Goal: Task Accomplishment & Management: Use online tool/utility

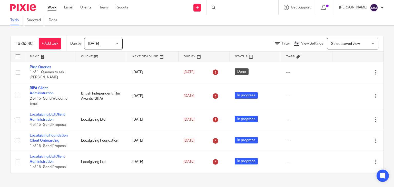
click at [253, 25] on div "To do Snoozed Done" at bounding box center [197, 20] width 394 height 10
click at [253, 28] on div "To do (40) + Add task Due by Today Today Today Tomorrow This week Next week Thi…" at bounding box center [197, 105] width 394 height 158
click at [224, 6] on input "Search" at bounding box center [240, 8] width 46 height 5
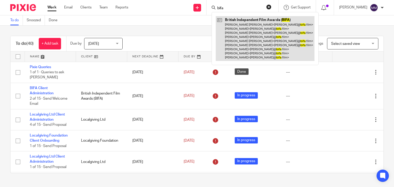
type input "bifa"
click at [241, 42] on link at bounding box center [265, 38] width 99 height 45
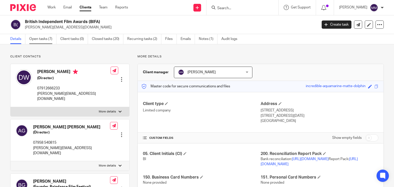
click at [46, 38] on link "Open tasks (7)" at bounding box center [42, 39] width 27 height 10
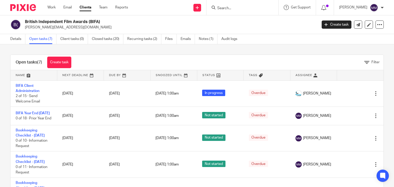
click at [5, 58] on div "Open tasks (7) Create task Filter Name Next Deadline Due By Snoozed Until Statu…" at bounding box center [197, 115] width 394 height 143
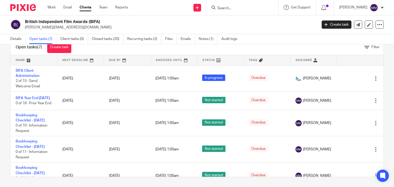
scroll to position [89, 0]
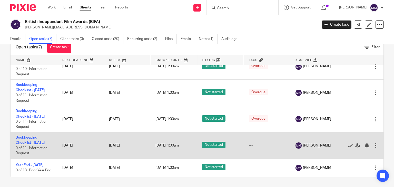
click at [22, 136] on link "Bookkeeping Checklist - July 2025" at bounding box center [30, 140] width 29 height 9
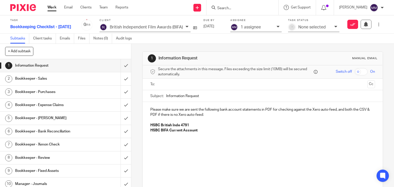
click at [135, 48] on div "1 Information Request Manual email Secure the attachments in this message. File…" at bounding box center [262, 115] width 262 height 143
click at [40, 76] on h1 "Bookkeeper - Sales" at bounding box center [48, 79] width 67 height 8
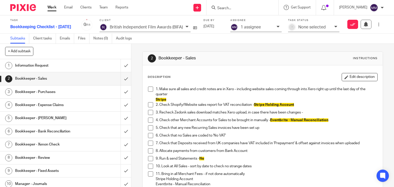
click at [148, 88] on span at bounding box center [150, 89] width 5 height 5
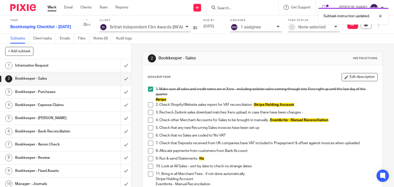
click at [148, 105] on span at bounding box center [150, 104] width 5 height 5
click at [149, 112] on span at bounding box center [150, 112] width 5 height 5
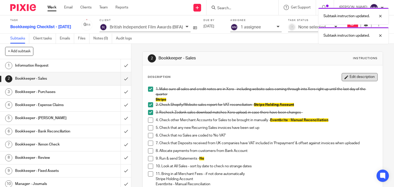
click at [347, 79] on button "Edit description" at bounding box center [359, 77] width 36 height 8
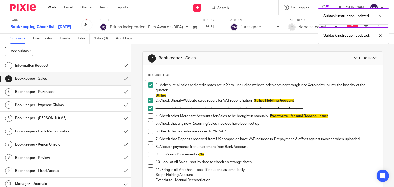
click at [305, 107] on p "3. Recheck Zedonk sales download matches Xero upload, in case there have been c…" at bounding box center [267, 108] width 222 height 5
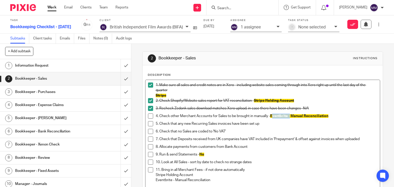
drag, startPoint x: 269, startPoint y: 115, endPoint x: 287, endPoint y: 116, distance: 18.2
click at [287, 116] on span "Eventbrite - Manual Reconciliation" at bounding box center [299, 116] width 58 height 4
click at [150, 118] on span at bounding box center [150, 116] width 5 height 5
click at [148, 124] on span at bounding box center [150, 123] width 5 height 5
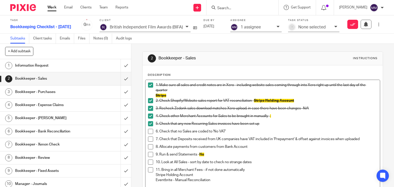
click at [151, 133] on span at bounding box center [150, 131] width 5 height 5
click at [150, 139] on span at bounding box center [150, 139] width 5 height 5
click at [149, 145] on span at bounding box center [150, 146] width 5 height 5
click at [149, 154] on span at bounding box center [150, 154] width 5 height 5
click at [149, 160] on span at bounding box center [150, 162] width 5 height 5
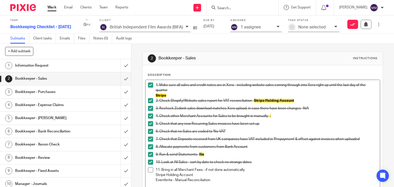
click at [148, 169] on span at bounding box center [150, 169] width 5 height 5
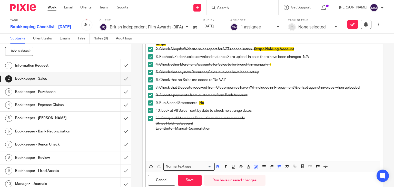
scroll to position [68, 0]
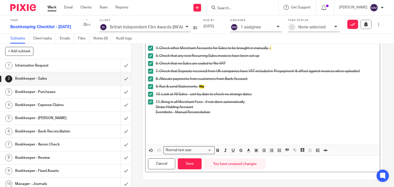
click at [189, 130] on p at bounding box center [262, 133] width 229 height 16
click at [218, 128] on p "MM: Aged Receivables will be review for FY25 with client" at bounding box center [262, 133] width 229 height 16
click at [189, 164] on button "Save" at bounding box center [190, 163] width 24 height 11
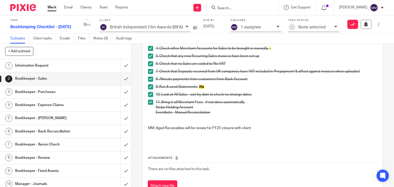
click at [44, 89] on h1 "Bookkeeper - Purchases" at bounding box center [48, 92] width 67 height 8
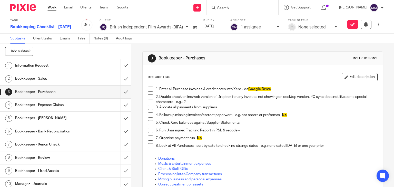
drag, startPoint x: 144, startPoint y: 89, endPoint x: 148, endPoint y: 88, distance: 3.9
click at [148, 88] on div "1. Enter all Purchase invoices & credit notes into Xero - via Google Drive 2. D…" at bounding box center [262, 150] width 235 height 133
click at [148, 88] on span at bounding box center [150, 89] width 5 height 5
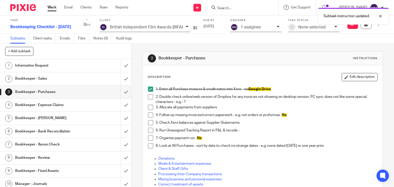
click at [150, 96] on span at bounding box center [150, 96] width 5 height 5
click at [149, 111] on li "3. Allocate all payments from suppliers" at bounding box center [262, 109] width 229 height 8
click at [148, 107] on span at bounding box center [150, 107] width 5 height 5
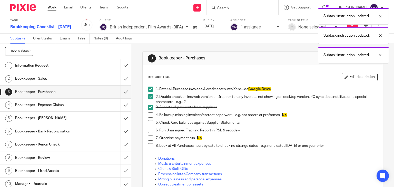
click at [148, 114] on span at bounding box center [150, 115] width 5 height 5
click at [149, 121] on span at bounding box center [150, 122] width 5 height 5
click at [149, 130] on span at bounding box center [150, 130] width 5 height 5
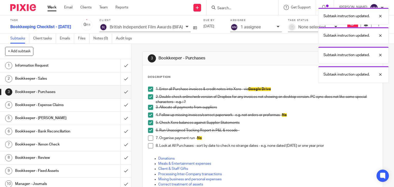
click at [148, 137] on span at bounding box center [150, 138] width 5 height 5
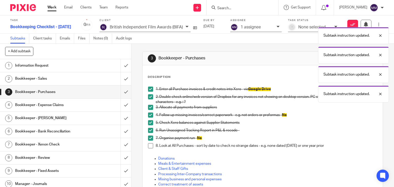
click at [148, 145] on span at bounding box center [150, 145] width 5 height 5
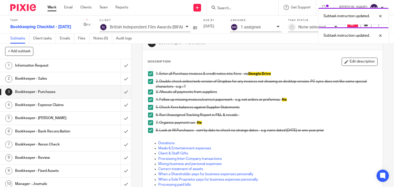
scroll to position [6, 0]
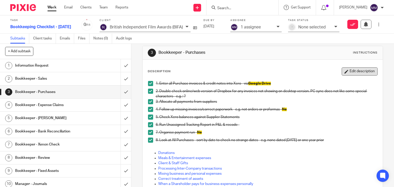
click at [366, 72] on button "Edit description" at bounding box center [359, 71] width 36 height 8
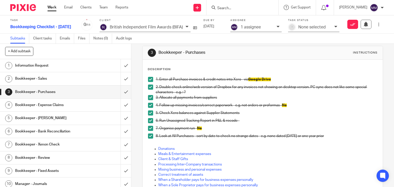
scroll to position [68, 0]
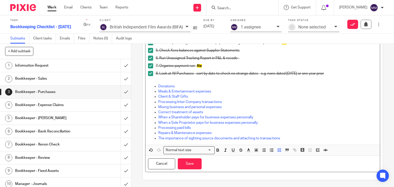
click at [330, 135] on p "Repairs & Maintenance expenses" at bounding box center [267, 132] width 219 height 5
click at [312, 139] on p "The importance of sighting source documents and attaching to transactions" at bounding box center [267, 138] width 219 height 5
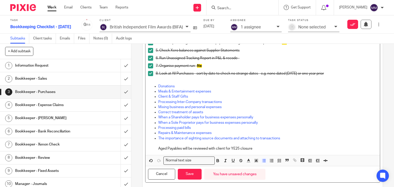
click at [154, 149] on ul "Donations Meals & Entertainment expenses Client & Staff Gifts Processing Inter-…" at bounding box center [262, 117] width 229 height 67
click at [190, 171] on button "Save" at bounding box center [190, 174] width 24 height 11
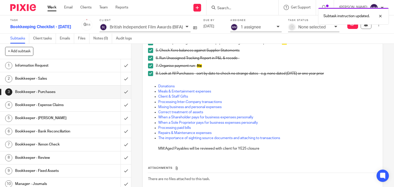
click at [75, 108] on h1 "Bookkeeper - Expense Claims" at bounding box center [48, 105] width 67 height 8
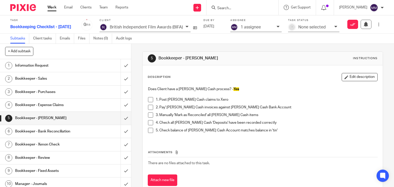
click at [148, 98] on span at bounding box center [150, 99] width 5 height 5
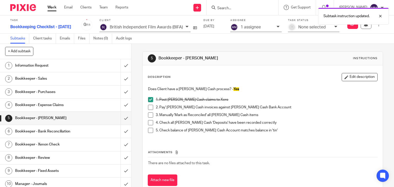
click at [149, 105] on span at bounding box center [150, 107] width 5 height 5
click at [148, 115] on span at bounding box center [150, 115] width 5 height 5
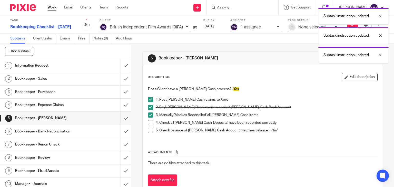
click at [148, 124] on span at bounding box center [150, 122] width 5 height 5
click at [149, 130] on span at bounding box center [150, 130] width 5 height 5
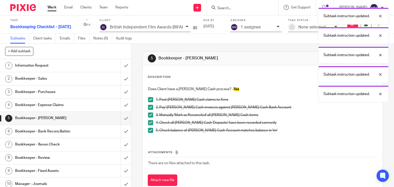
click at [62, 130] on h1 "Bookkeeper - Bank Reconciliation" at bounding box center [48, 132] width 67 height 8
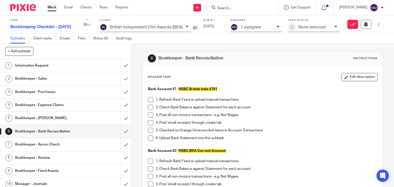
click at [151, 101] on span at bounding box center [150, 99] width 5 height 5
click at [148, 106] on span at bounding box center [150, 107] width 5 height 5
click at [149, 114] on span at bounding box center [150, 115] width 5 height 5
click at [149, 123] on span at bounding box center [150, 122] width 5 height 5
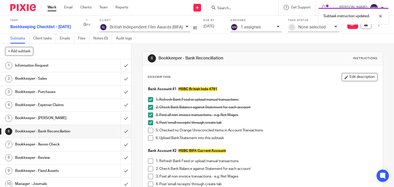
click at [149, 130] on span at bounding box center [150, 130] width 5 height 5
click at [148, 138] on span at bounding box center [150, 138] width 5 height 5
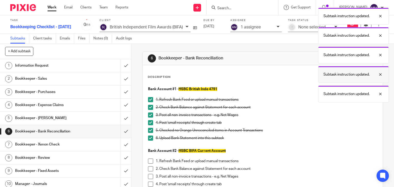
drag, startPoint x: 388, startPoint y: 59, endPoint x: 388, endPoint y: 67, distance: 8.0
click at [388, 67] on div "Subtask instruction updated. Subtask instruction updated. Subtask instruction u…" at bounding box center [293, 53] width 192 height 97
click at [261, 77] on div "Subtask instruction updated. Subtask instruction updated. Subtask instruction u…" at bounding box center [293, 53] width 192 height 97
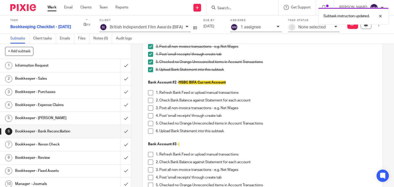
scroll to position [70, 0]
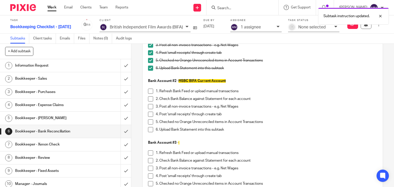
click at [148, 92] on span at bounding box center [150, 91] width 5 height 5
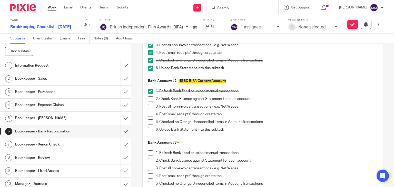
click at [149, 99] on span at bounding box center [150, 98] width 5 height 5
click at [149, 107] on span at bounding box center [150, 106] width 5 height 5
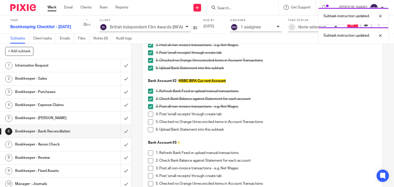
click at [149, 116] on span at bounding box center [150, 114] width 5 height 5
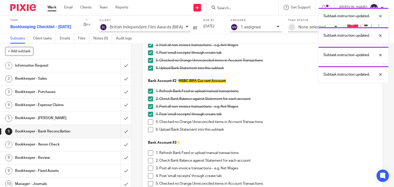
click at [150, 122] on span at bounding box center [150, 121] width 5 height 5
click at [150, 128] on span at bounding box center [150, 129] width 5 height 5
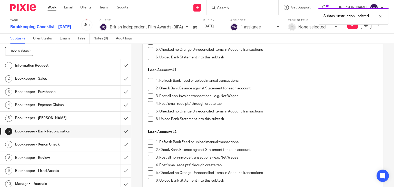
scroll to position [925, 0]
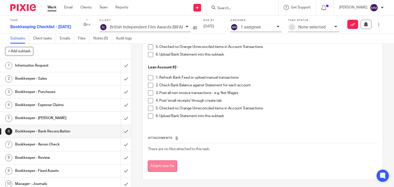
click at [163, 165] on button "Attach new file" at bounding box center [162, 166] width 29 height 12
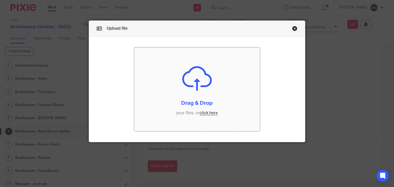
click at [212, 114] on input "file" at bounding box center [197, 89] width 126 height 84
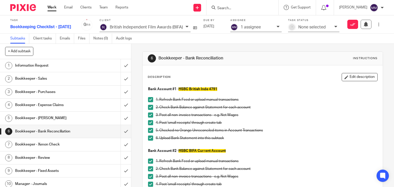
click at [59, 146] on h1 "Bookkeeper - Xenon Check" at bounding box center [48, 145] width 67 height 8
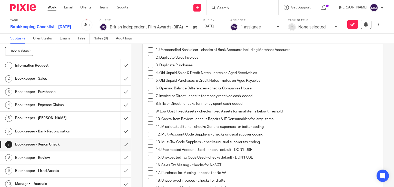
scroll to position [85, 0]
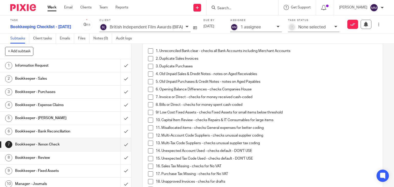
click at [148, 54] on span at bounding box center [150, 50] width 5 height 5
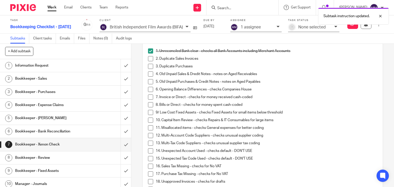
click at [149, 61] on span at bounding box center [150, 58] width 5 height 5
click at [149, 69] on span at bounding box center [150, 66] width 5 height 5
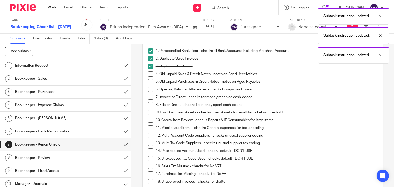
click at [149, 77] on span at bounding box center [150, 74] width 5 height 5
click at [149, 84] on span at bounding box center [150, 81] width 5 height 5
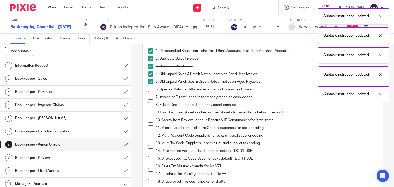
click at [149, 92] on span at bounding box center [150, 89] width 5 height 5
click at [149, 100] on span at bounding box center [150, 97] width 5 height 5
click at [148, 110] on li "8. Bills or Direct - checks for money spent cash-coded" at bounding box center [262, 106] width 229 height 8
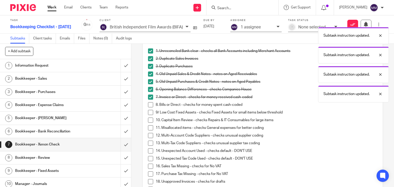
click at [148, 107] on span at bounding box center [150, 104] width 5 height 5
click at [149, 115] on span at bounding box center [150, 112] width 5 height 5
click at [149, 123] on span at bounding box center [150, 120] width 5 height 5
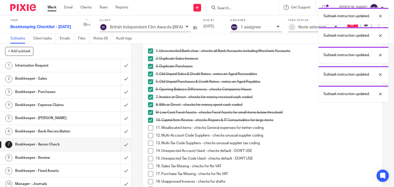
click at [149, 130] on span at bounding box center [150, 127] width 5 height 5
click at [149, 138] on span at bounding box center [150, 135] width 5 height 5
click at [148, 146] on span at bounding box center [150, 143] width 5 height 5
click at [148, 154] on span at bounding box center [150, 150] width 5 height 5
click at [148, 161] on span at bounding box center [150, 158] width 5 height 5
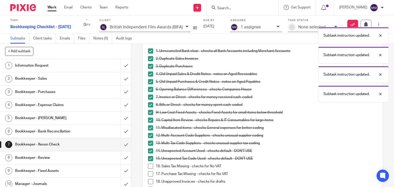
click at [149, 169] on span at bounding box center [150, 166] width 5 height 5
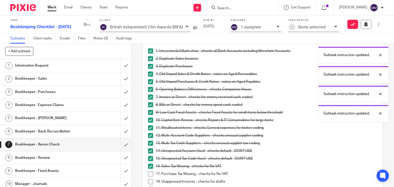
click at [149, 177] on span at bounding box center [150, 173] width 5 height 5
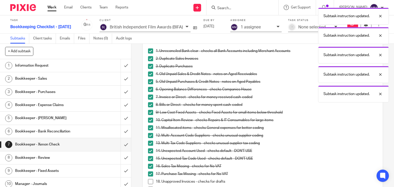
scroll to position [151, 0]
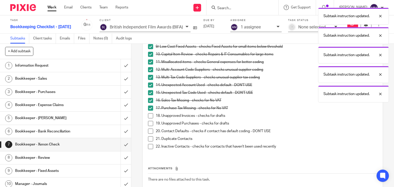
click at [151, 121] on li "18. Unapproved Invoices - checks for drafts" at bounding box center [262, 117] width 229 height 8
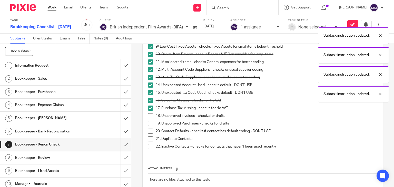
click at [148, 118] on span at bounding box center [150, 115] width 5 height 5
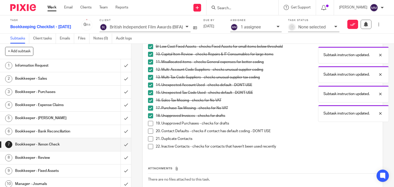
click at [149, 126] on span at bounding box center [150, 123] width 5 height 5
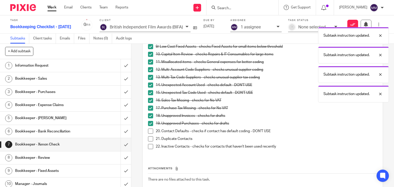
click at [149, 136] on li "20. Contact Defaults - checks if contact has default coding - DON'T USE" at bounding box center [262, 133] width 229 height 8
click at [149, 134] on span at bounding box center [150, 131] width 5 height 5
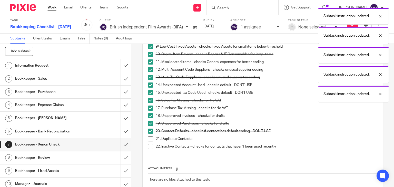
click at [149, 136] on li "20. Contact Defaults - checks if contact has default coding - DON'T USE" at bounding box center [262, 133] width 229 height 8
click at [149, 142] on span at bounding box center [150, 138] width 5 height 5
click at [148, 149] on span at bounding box center [150, 146] width 5 height 5
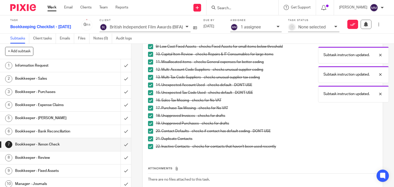
click at [75, 155] on h1 "Bookkeeper - Review" at bounding box center [48, 158] width 67 height 8
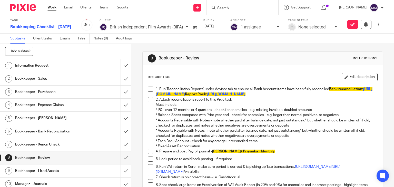
click at [148, 88] on span at bounding box center [150, 89] width 5 height 5
click at [148, 102] on span at bounding box center [150, 99] width 5 height 5
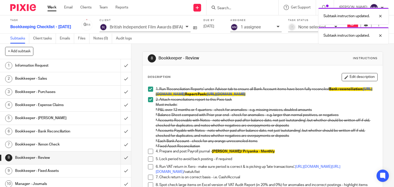
click at [148, 154] on span at bounding box center [150, 151] width 5 height 5
click at [149, 162] on span at bounding box center [150, 159] width 5 height 5
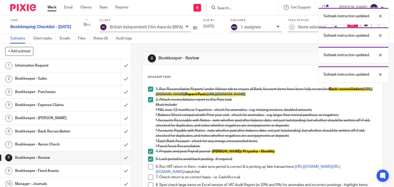
click at [137, 161] on div "8 Bookkeeper - Review Instructions Description Edit description 1. Run 'Reconci…" at bounding box center [262, 115] width 262 height 143
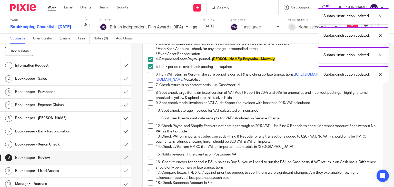
scroll to position [103, 0]
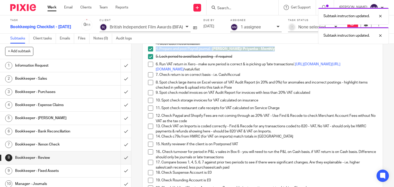
click at [148, 67] on span at bounding box center [150, 64] width 5 height 5
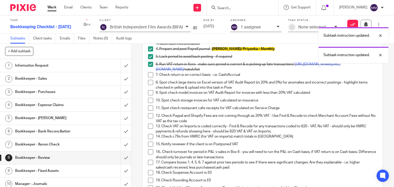
click at [148, 77] on span at bounding box center [150, 74] width 5 height 5
click at [148, 85] on span at bounding box center [150, 82] width 5 height 5
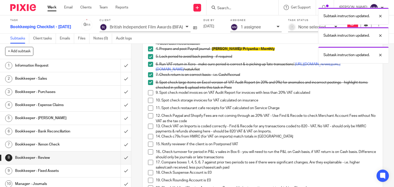
click at [148, 95] on span at bounding box center [150, 92] width 5 height 5
click at [148, 103] on span at bounding box center [150, 100] width 5 height 5
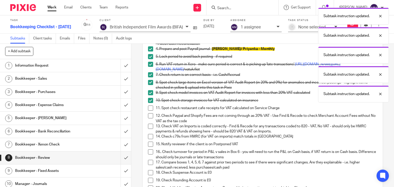
click at [148, 111] on span at bounding box center [150, 108] width 5 height 5
click at [148, 118] on span at bounding box center [150, 115] width 5 height 5
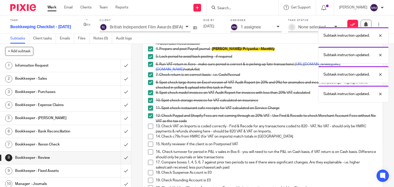
click at [148, 129] on span at bounding box center [150, 126] width 5 height 5
click at [148, 139] on span at bounding box center [150, 136] width 5 height 5
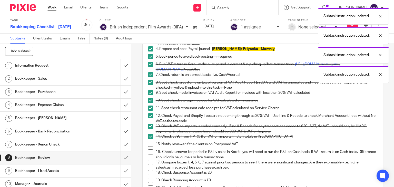
click at [136, 139] on div "8 Bookkeeper - Review Instructions Description Edit description 1. Run 'Reconci…" at bounding box center [262, 115] width 262 height 143
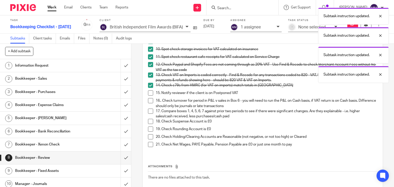
scroll to position [164, 0]
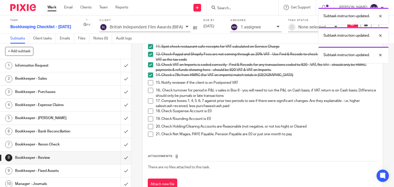
click at [149, 85] on span at bounding box center [150, 82] width 5 height 5
click at [148, 93] on span at bounding box center [150, 90] width 5 height 5
click at [148, 104] on span at bounding box center [150, 100] width 5 height 5
click at [149, 114] on span at bounding box center [150, 111] width 5 height 5
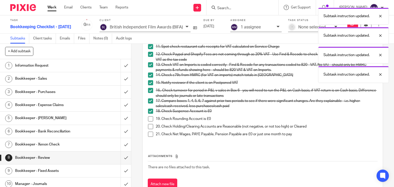
click at [149, 122] on span at bounding box center [150, 118] width 5 height 5
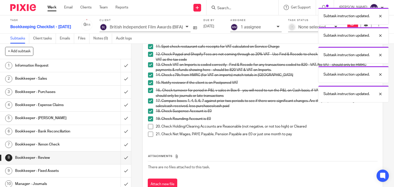
click at [149, 129] on span at bounding box center [150, 126] width 5 height 5
click at [149, 137] on span at bounding box center [150, 134] width 5 height 5
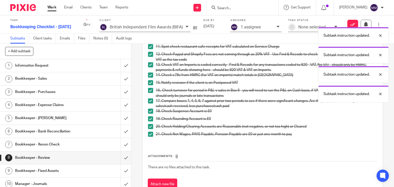
click at [133, 128] on div "8 Bookkeeper - Review Instructions Description Edit description 1. Run 'Reconci…" at bounding box center [262, 115] width 262 height 143
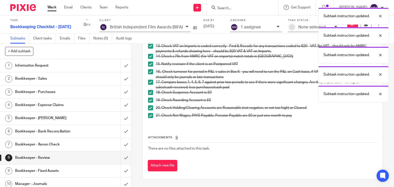
scroll to position [188, 0]
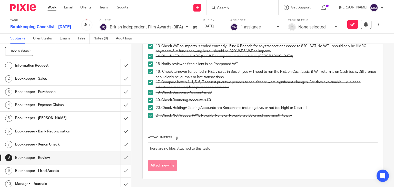
click at [165, 167] on button "Attach new file" at bounding box center [162, 166] width 29 height 12
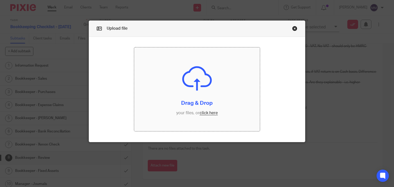
click at [207, 111] on input "file" at bounding box center [197, 89] width 126 height 84
